Goal: Register for event/course: Register for event/course

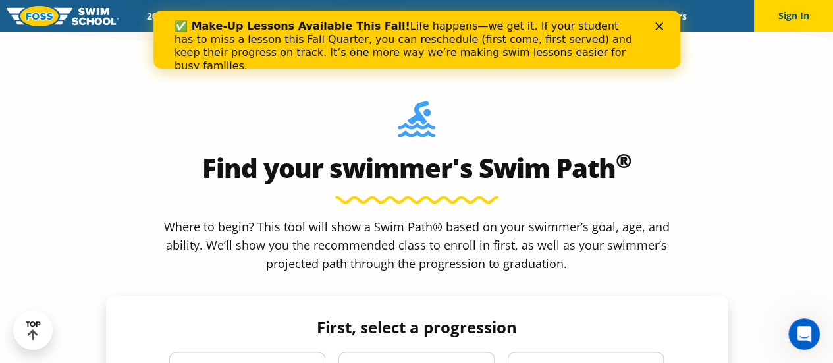
scroll to position [1179, 0]
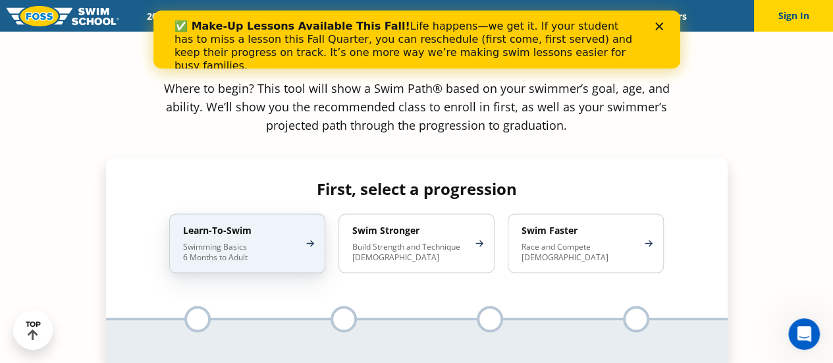
click at [295, 241] on p "Swimming Basics 6 Months to Adult" at bounding box center [240, 251] width 115 height 21
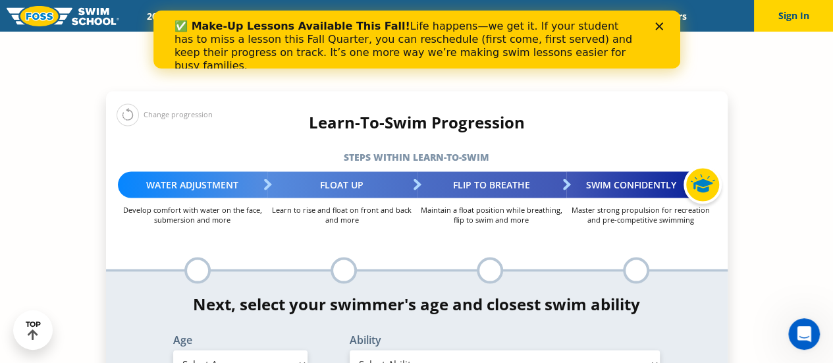
scroll to position [1248, 0]
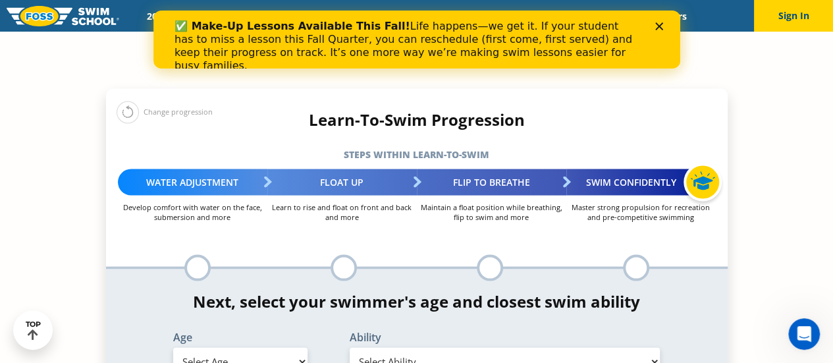
click at [235, 347] on select "Select Age [DEMOGRAPHIC_DATA] months - 1 year 1 year 2 years 3 years 4 years 5 …" at bounding box center [240, 361] width 134 height 28
select select "3-years"
click at [173, 347] on select "Select Age [DEMOGRAPHIC_DATA] months - 1 year 1 year 2 years 3 years 4 years 5 …" at bounding box center [240, 361] width 134 height 28
click at [571, 347] on select "Select Ability First in-water experience When in the water, reliant on a life j…" at bounding box center [505, 361] width 311 height 28
select select "3-years-when-in-the-water-reliant-on-a-life-jacket-or-floatation-device"
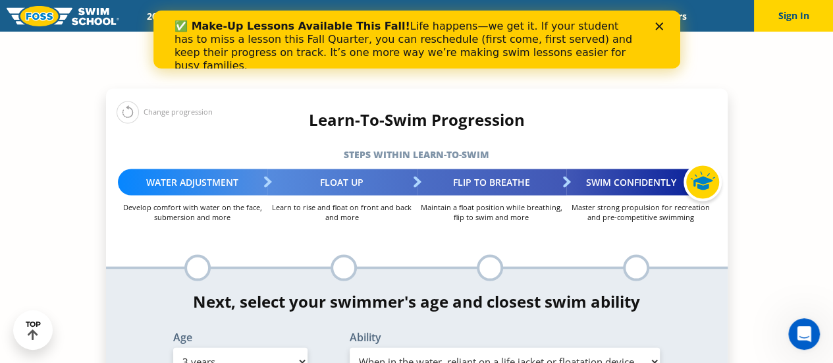
click at [350, 347] on select "Select Ability First in-water experience When in the water, reliant on a life j…" at bounding box center [505, 361] width 311 height 28
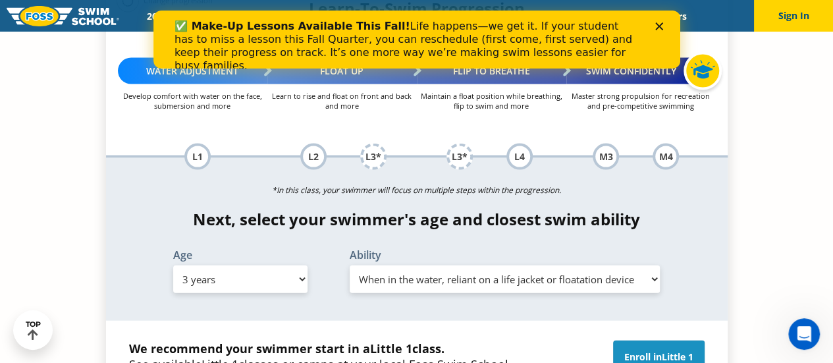
scroll to position [1359, 0]
click at [196, 265] on select "Select Age [DEMOGRAPHIC_DATA] months - 1 year 1 year 2 years 3 years 4 years 5 …" at bounding box center [240, 279] width 134 height 28
select select "6-years"
click at [173, 265] on select "Select Age [DEMOGRAPHIC_DATA] months - 1 year 1 year 2 years 3 years 4 years 5 …" at bounding box center [240, 279] width 134 height 28
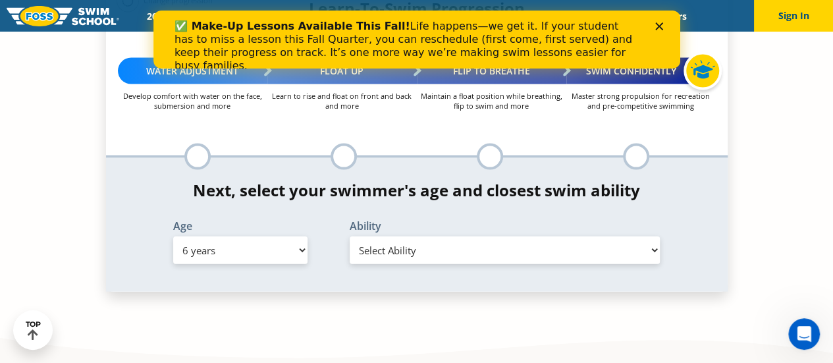
click at [424, 236] on select "Select Ability First in-water experience When in the water, reliant on a life j…" at bounding box center [505, 250] width 311 height 28
click at [350, 236] on select "Select Ability First in-water experience When in the water, reliant on a life j…" at bounding box center [505, 250] width 311 height 28
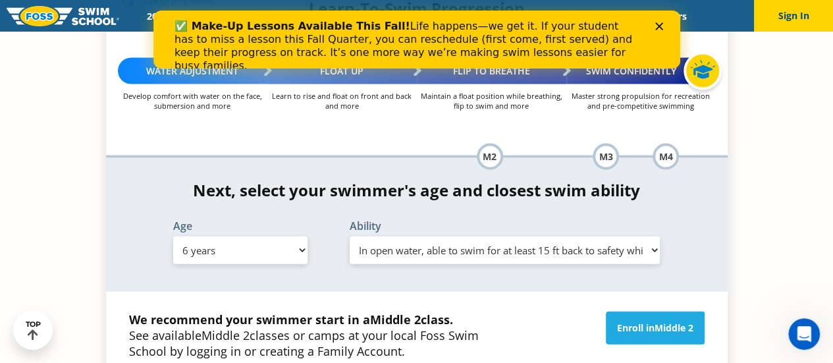
click at [416, 236] on select "Select Ability First in-water experience When in the water, reliant on a life j…" at bounding box center [505, 250] width 311 height 28
select select "6-years-unsureor-my-swimmer-does-not-fit-within-any-of-these"
click at [350, 236] on select "Select Ability First in-water experience When in the water, reliant on a life j…" at bounding box center [505, 250] width 311 height 28
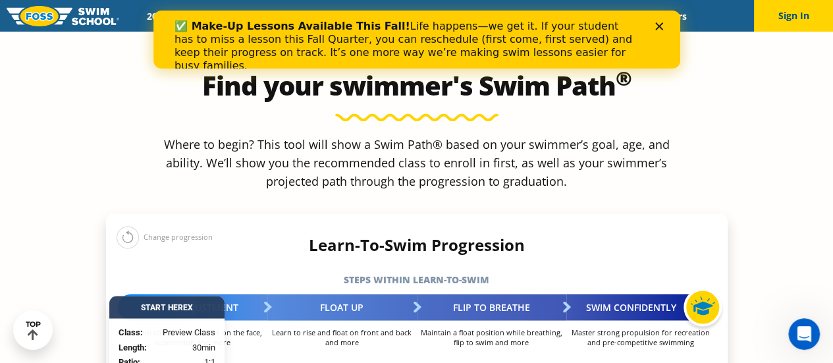
scroll to position [1122, 0]
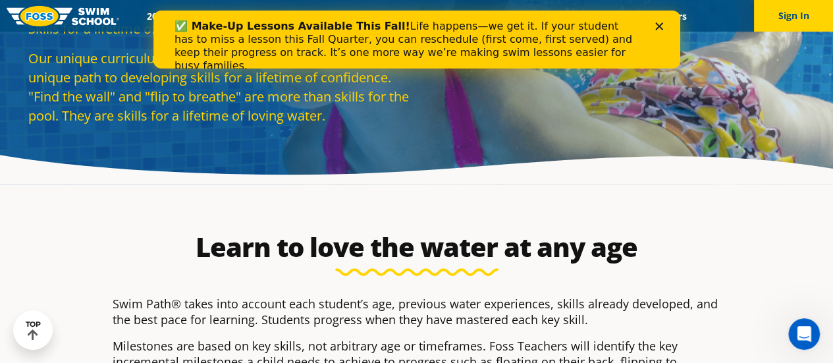
scroll to position [0, 0]
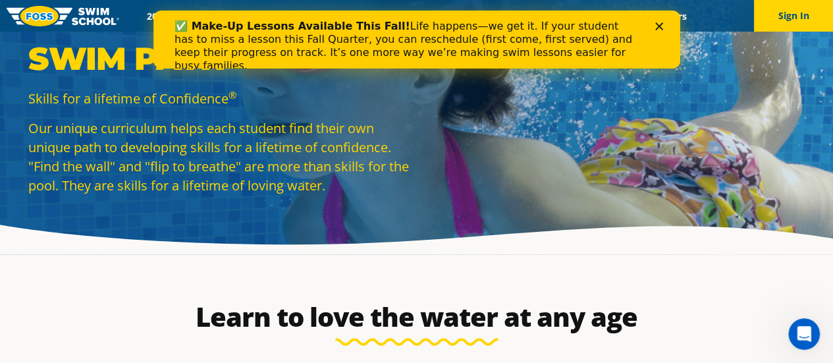
click at [51, 11] on img at bounding box center [63, 16] width 113 height 20
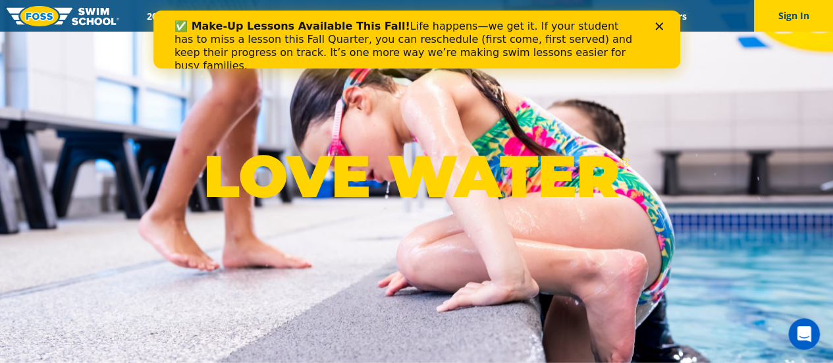
click at [655, 22] on icon "Close" at bounding box center [658, 26] width 8 height 8
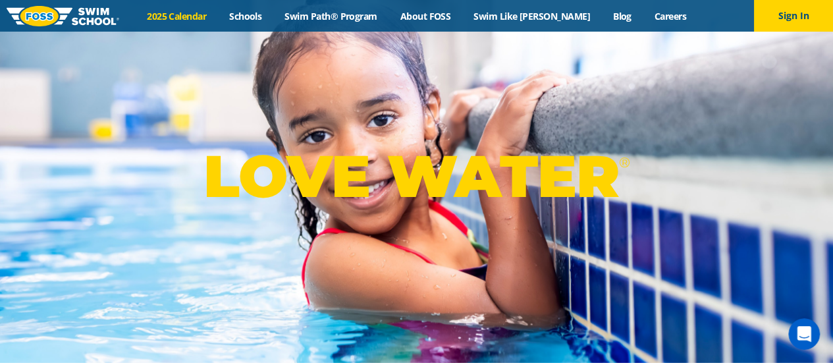
click at [186, 14] on link "2025 Calendar" at bounding box center [177, 16] width 82 height 13
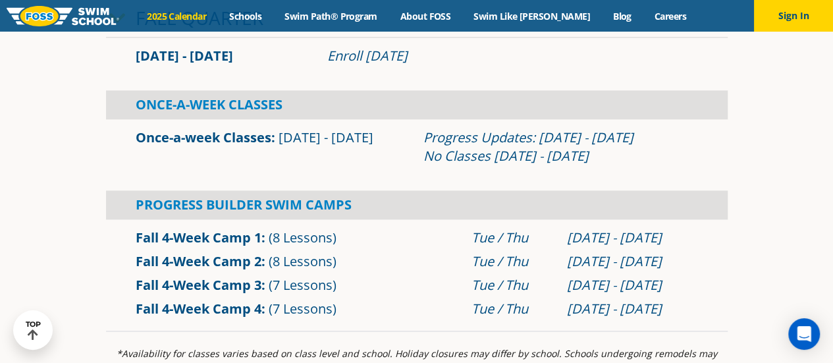
scroll to position [805, 0]
click at [200, 242] on link "Fall 4-Week Camp 1" at bounding box center [199, 237] width 126 height 18
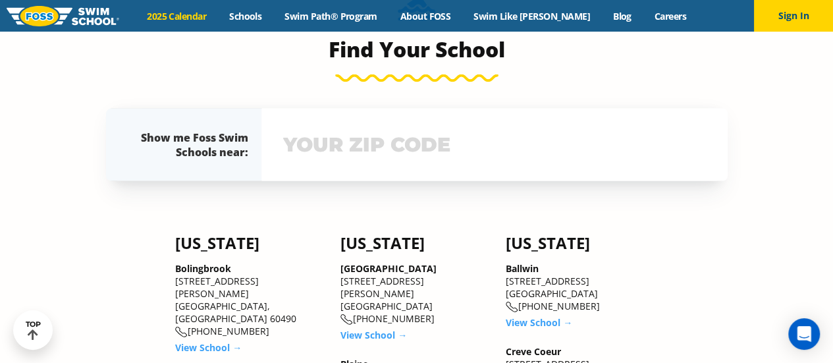
click at [366, 181] on div "Show me Foss Swim Schools near: The Foss Swim School near me: Not yours? View s…" at bounding box center [417, 145] width 622 height 72
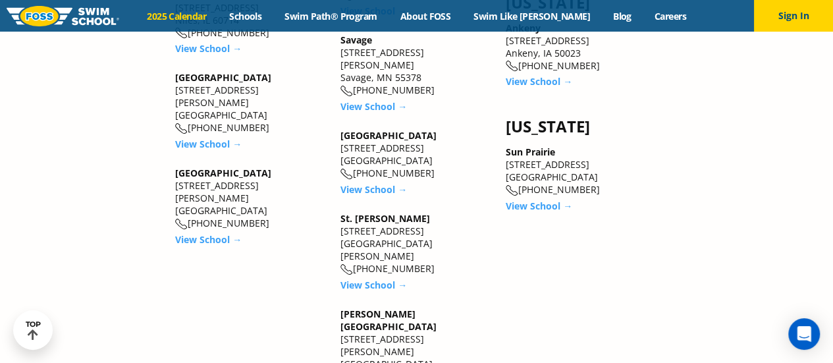
scroll to position [2173, 0]
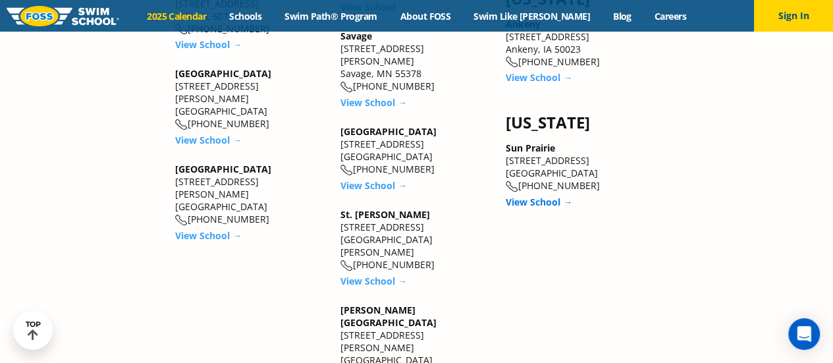
click at [540, 196] on link "View School →" at bounding box center [539, 202] width 67 height 13
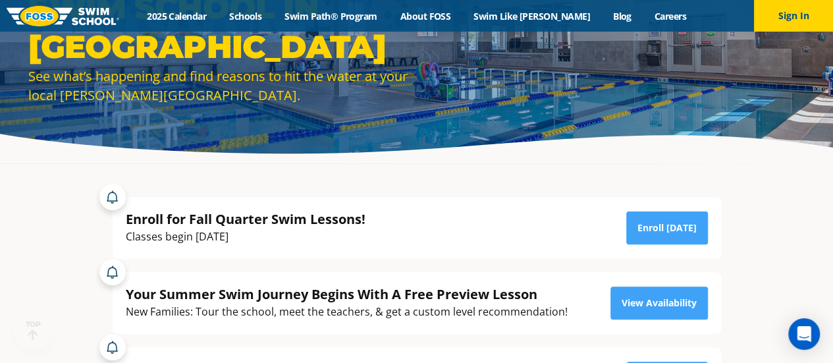
scroll to position [148, 0]
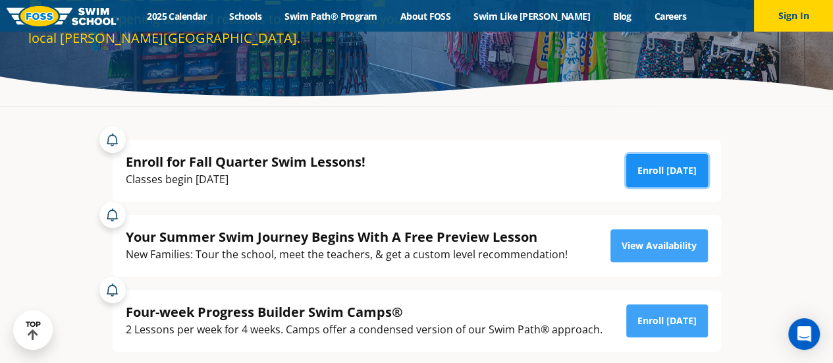
click at [677, 178] on link "Enroll [DATE]" at bounding box center [667, 170] width 82 height 33
